Goal: Task Accomplishment & Management: Use online tool/utility

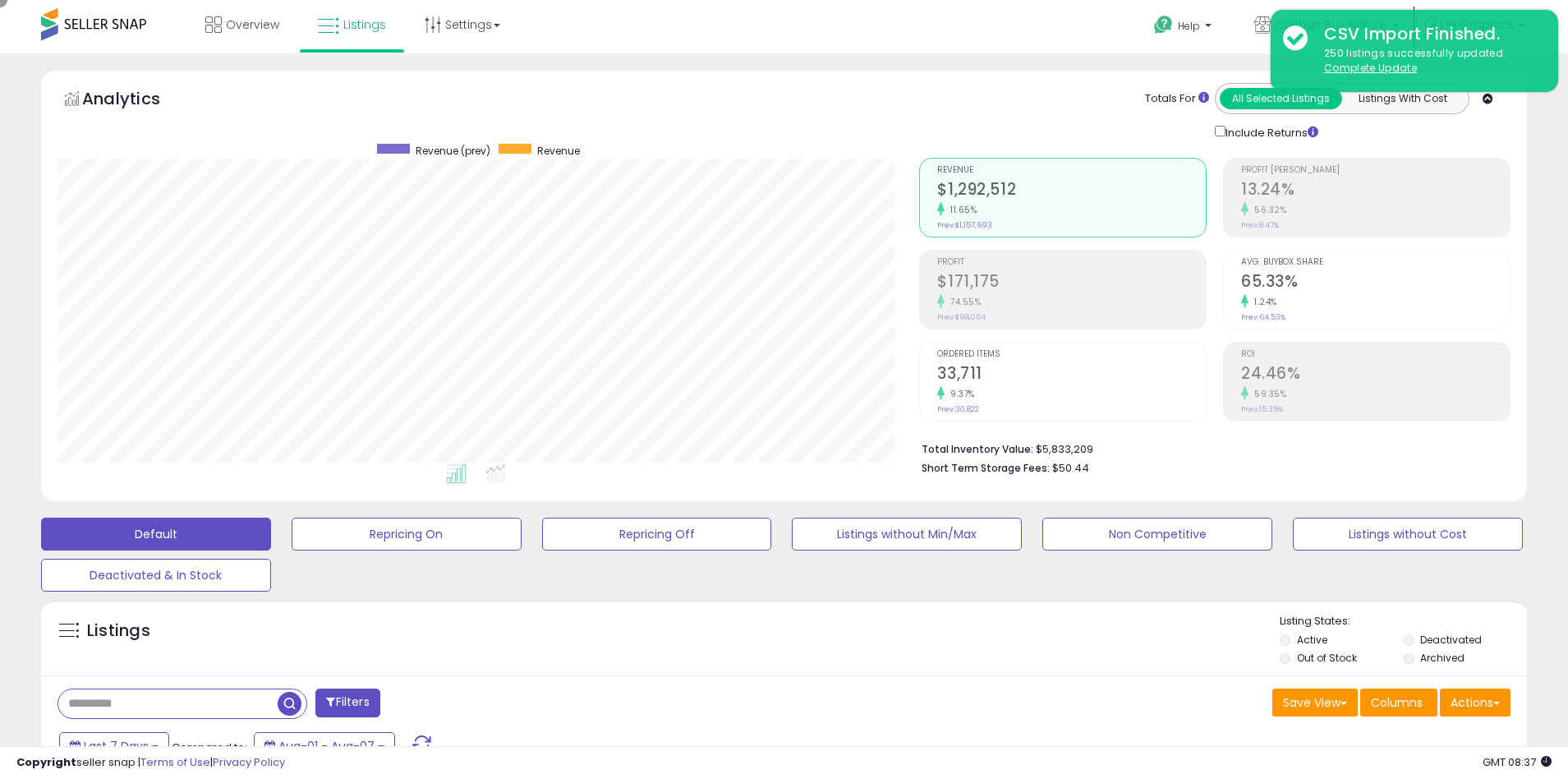
scroll to position [337, 862]
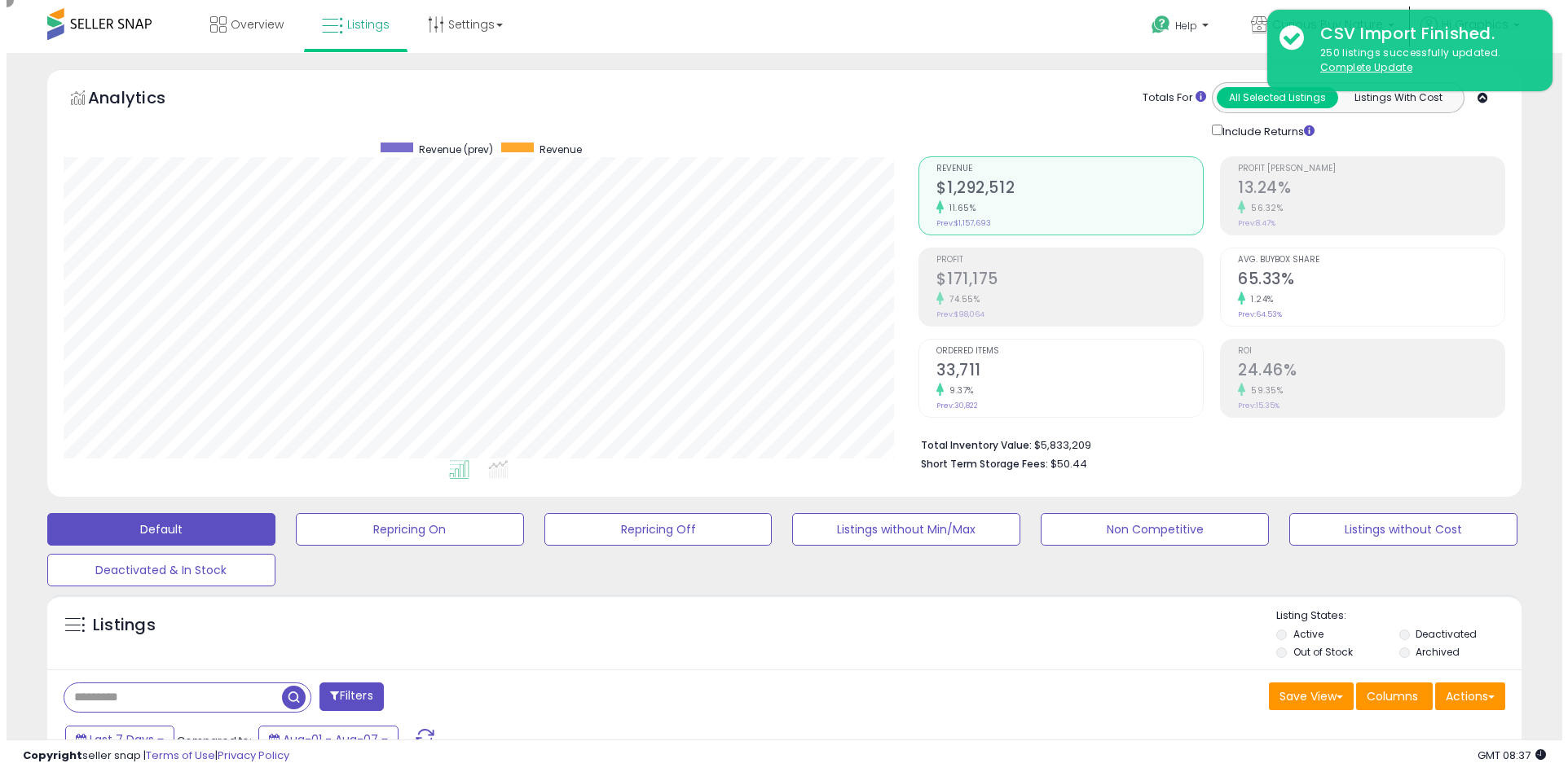
scroll to position [334, 855]
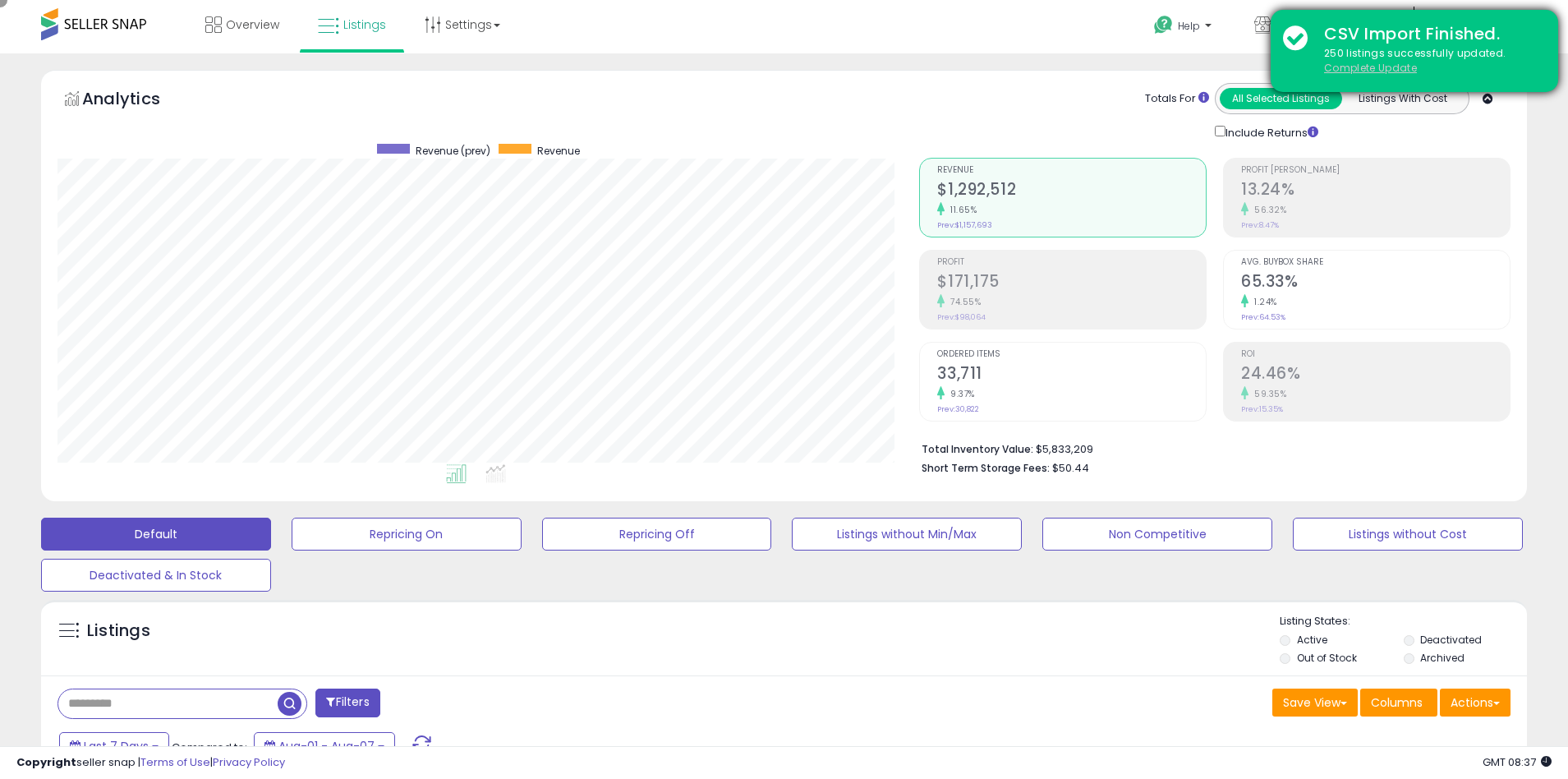
click at [1370, 68] on u "Complete Update" at bounding box center [1370, 68] width 92 height 14
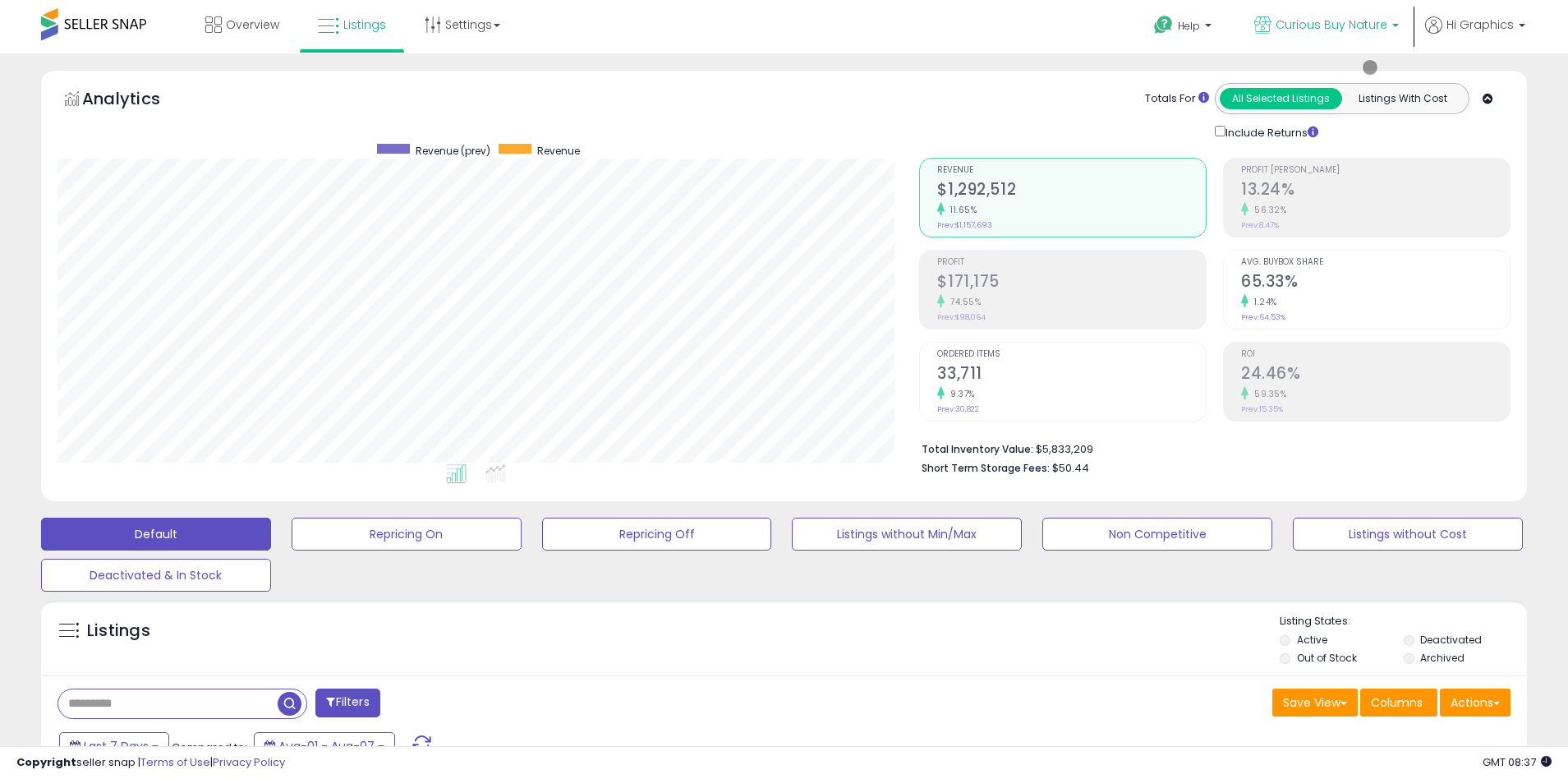
click at [1335, 25] on span "Curious Buy Nature" at bounding box center [1332, 25] width 112 height 17
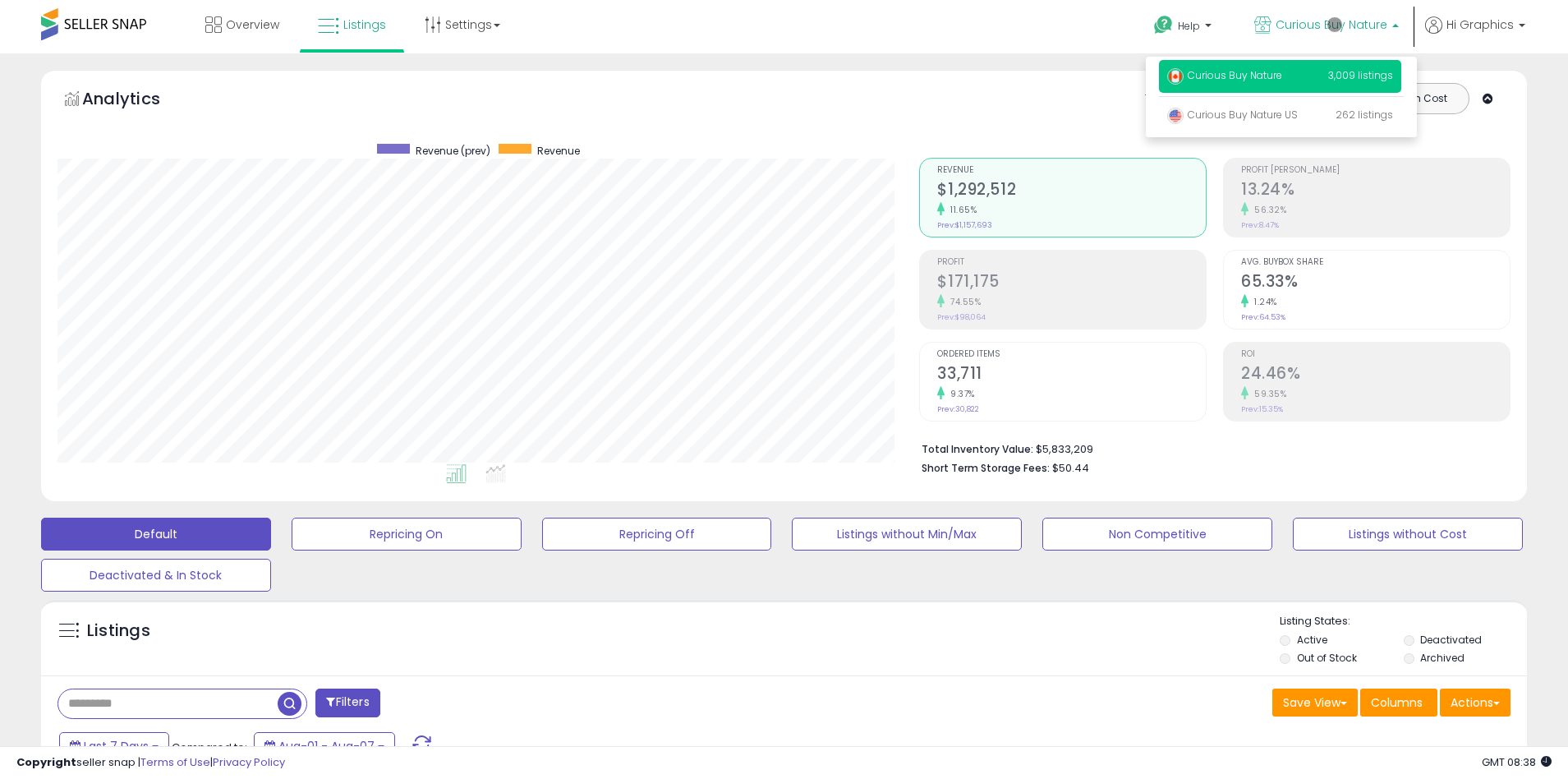
click at [1283, 78] on p "Curious Buy Nature 3,009 listings" at bounding box center [1280, 76] width 242 height 32
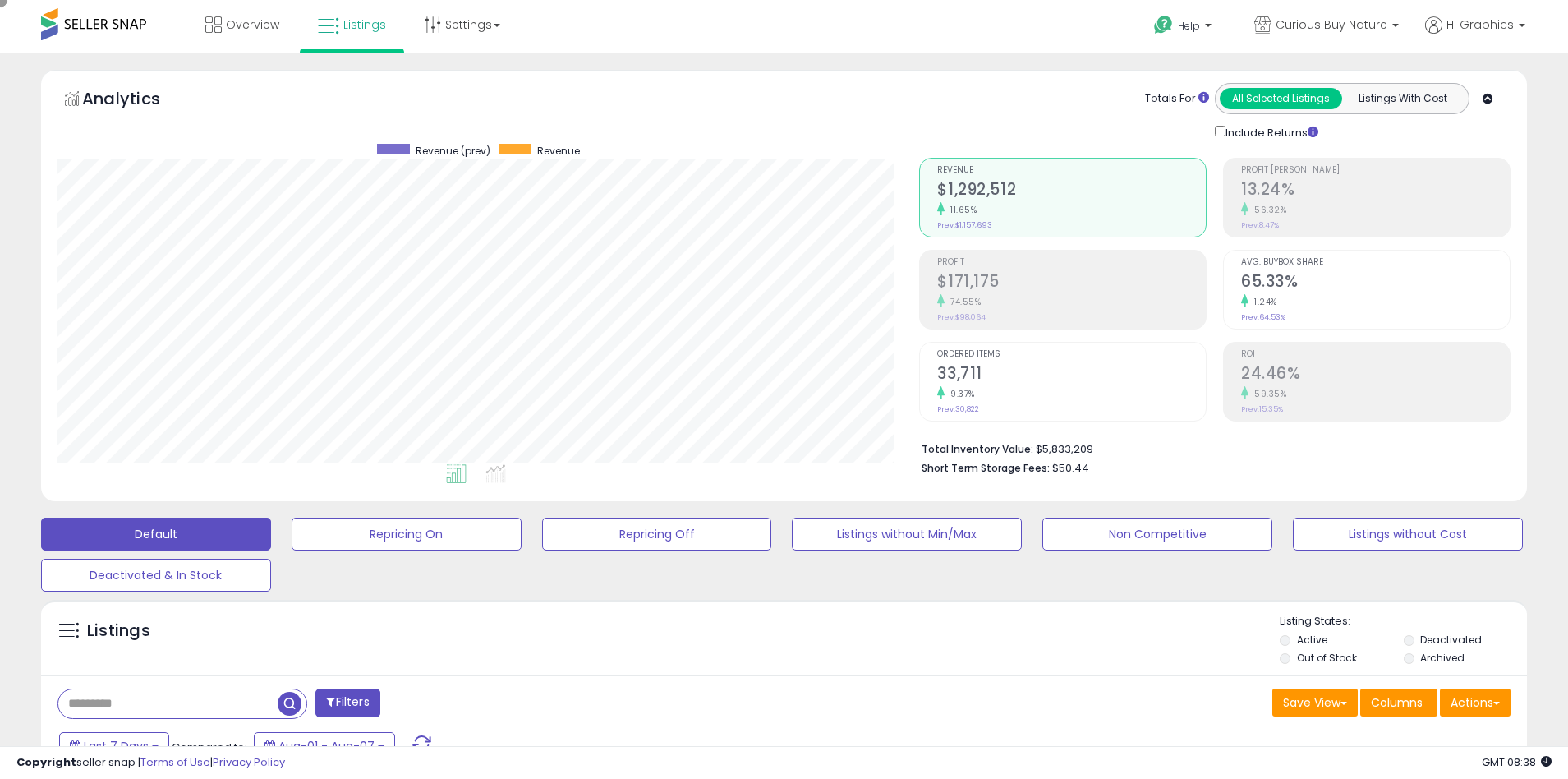
scroll to position [313, 0]
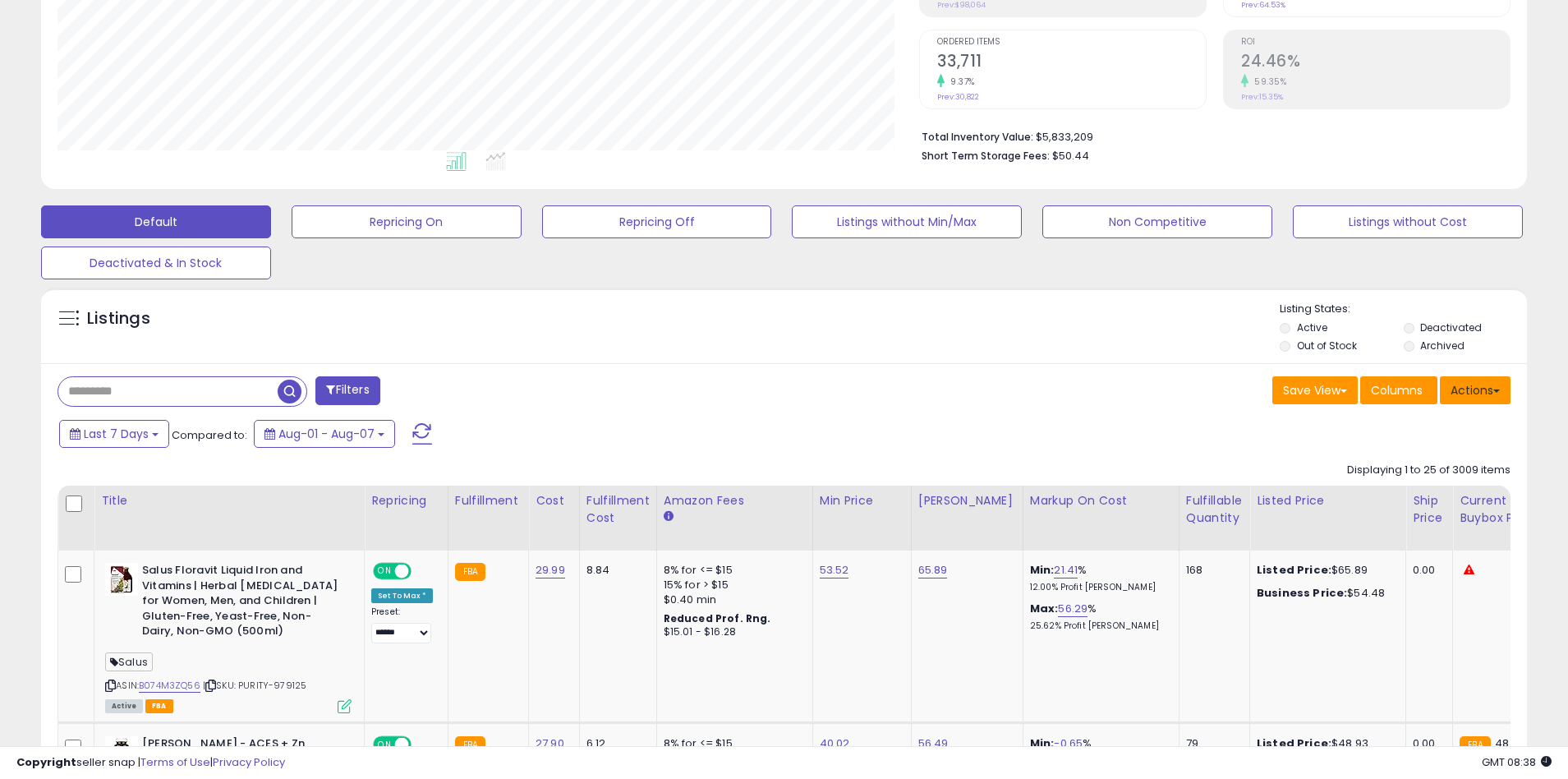
click at [1476, 390] on button "Actions" at bounding box center [1476, 390] width 71 height 28
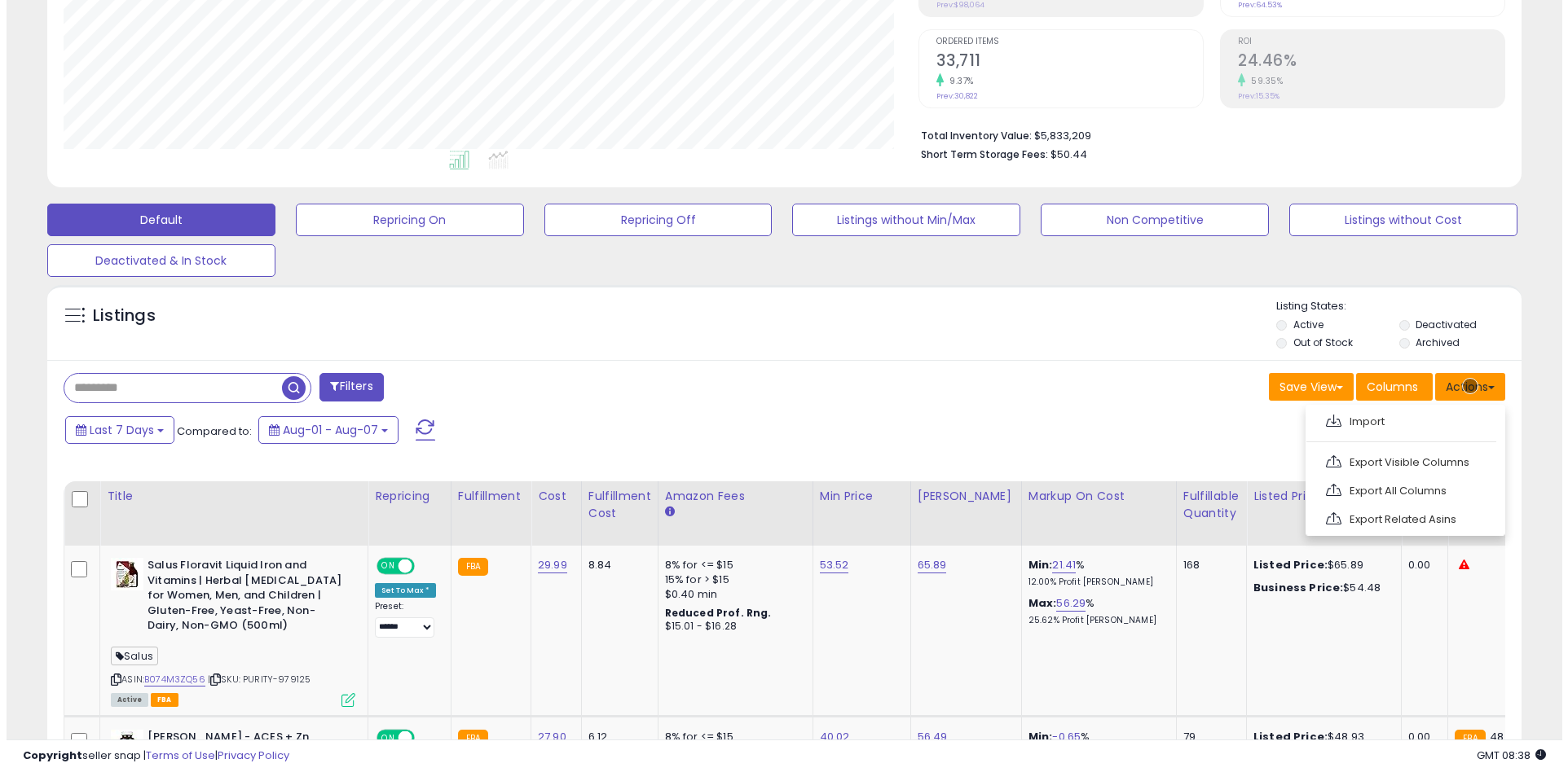
scroll to position [344, 0]
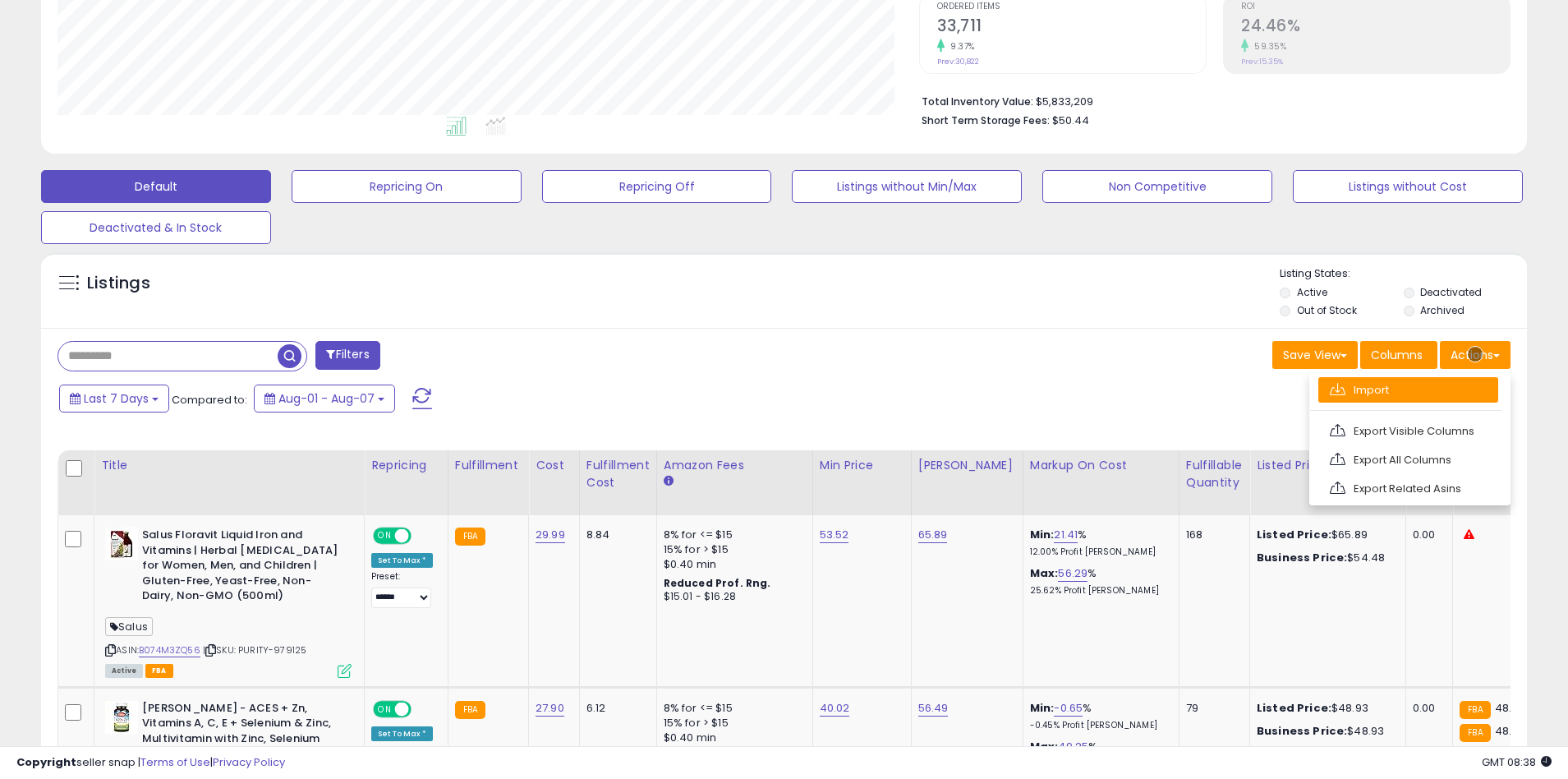
click at [1408, 390] on link "Import" at bounding box center [1408, 390] width 180 height 26
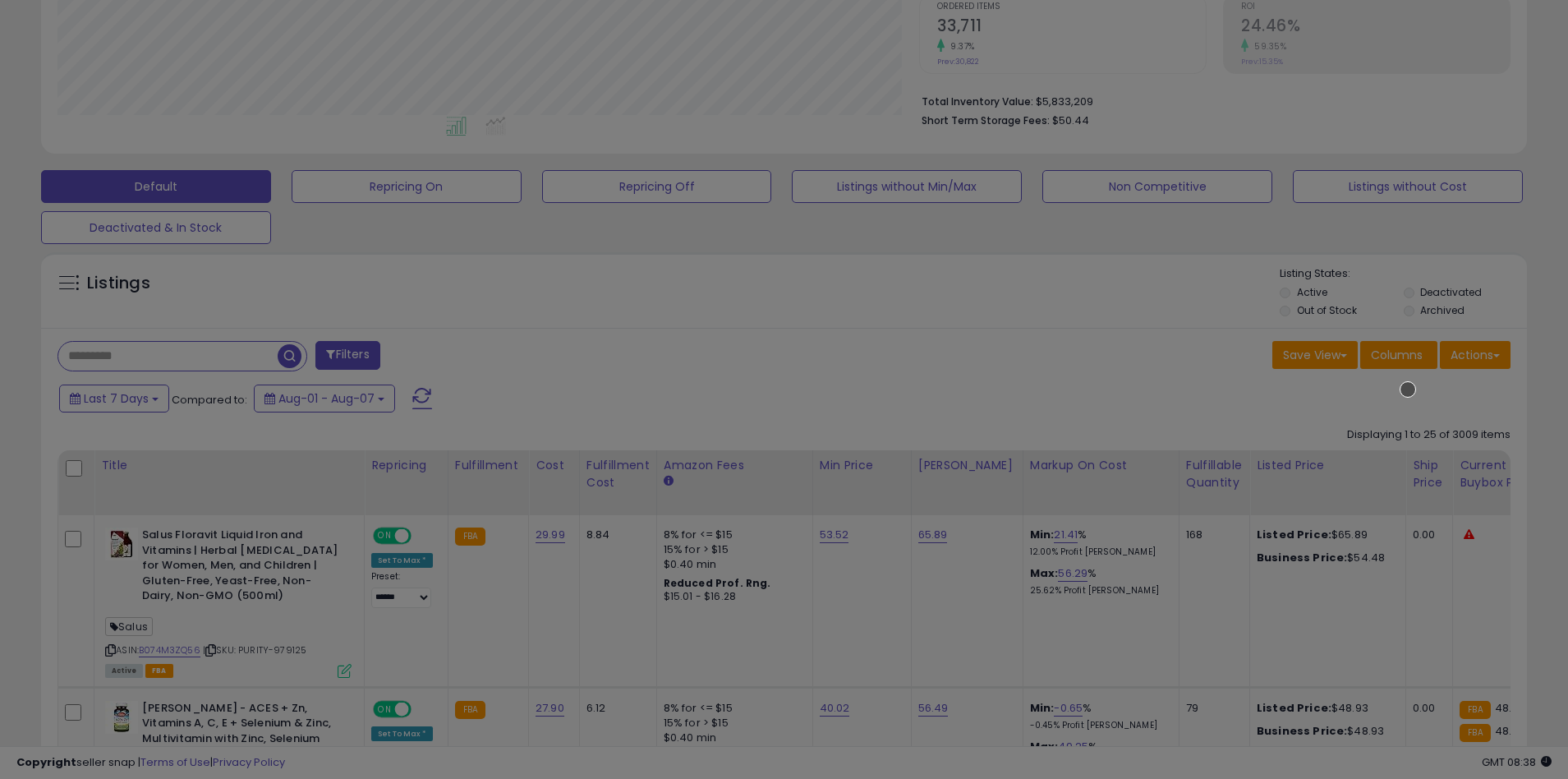
scroll to position [337, 869]
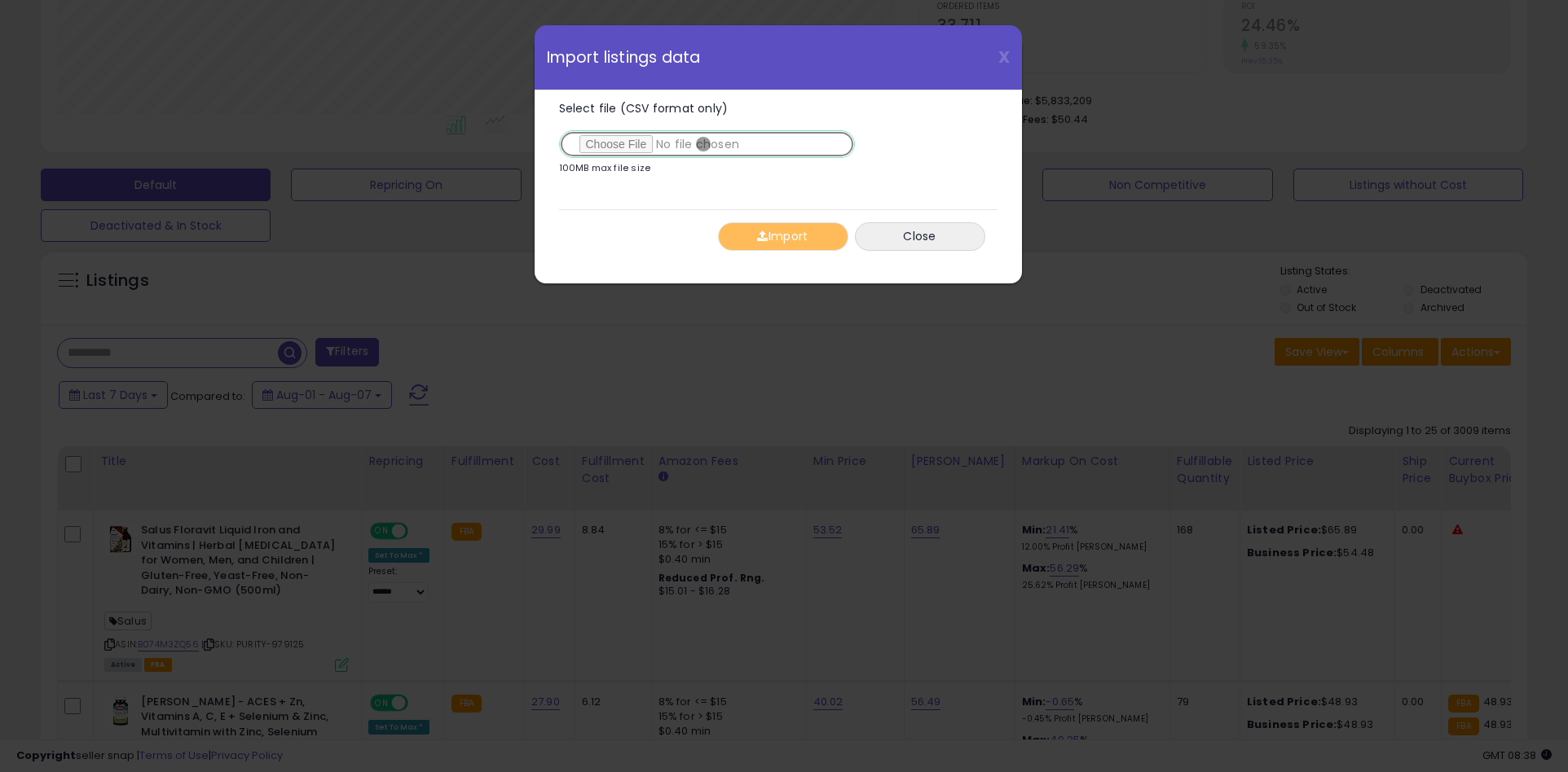
click at [703, 144] on input "Select file (CSV format only)" at bounding box center [706, 144] width 295 height 27
type input "**********"
click at [782, 236] on button "Import" at bounding box center [783, 236] width 131 height 28
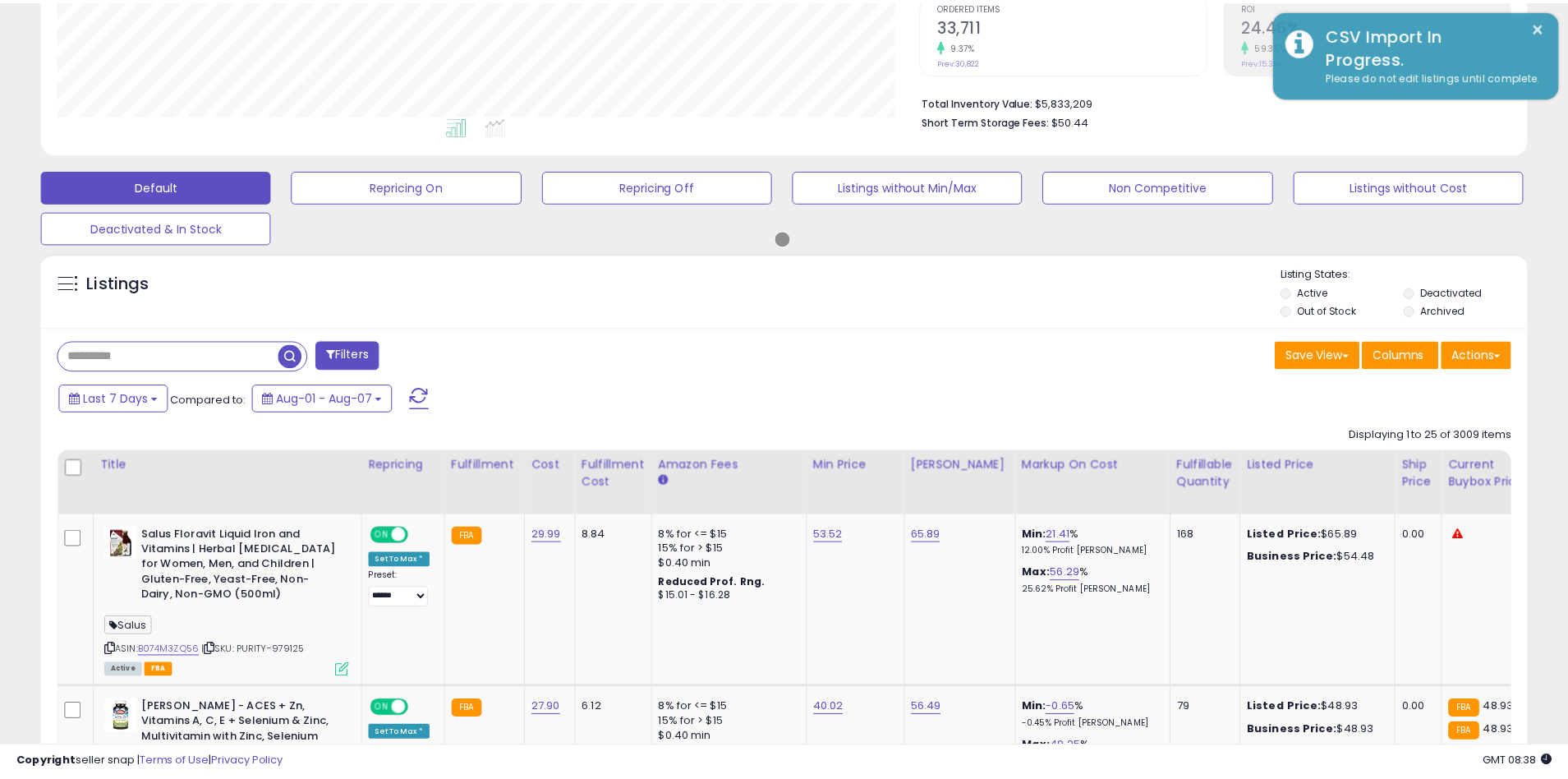
scroll to position [821522, 820568]
